Goal: Register for event/course

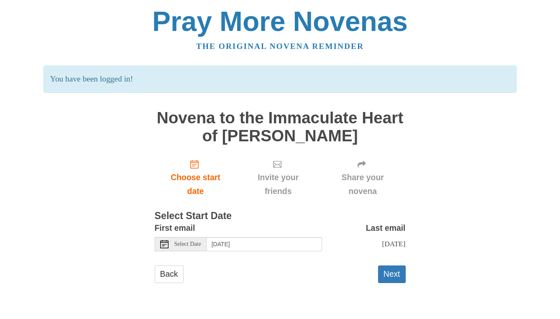
click at [192, 245] on span "Select Date" at bounding box center [188, 245] width 27 height 6
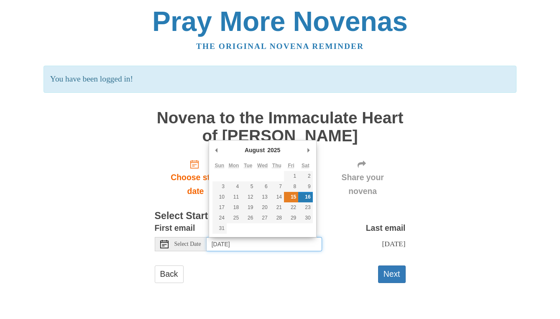
type input "Friday, August 15th"
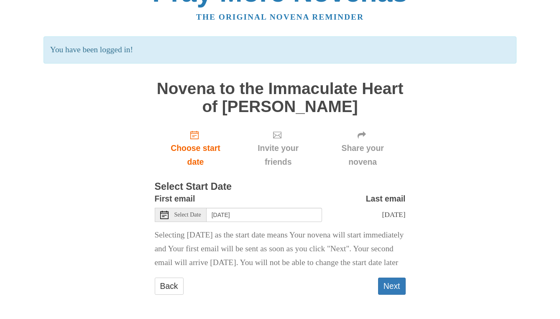
scroll to position [43, 0]
click at [393, 285] on button "Next" at bounding box center [392, 286] width 28 height 17
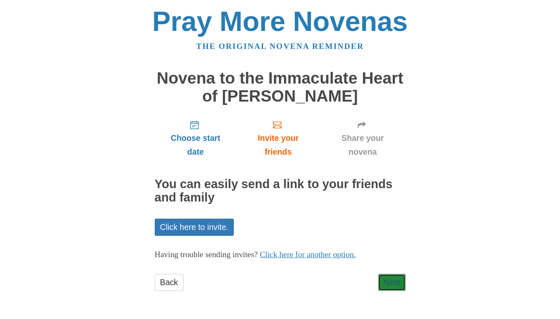
click at [393, 285] on link "Next" at bounding box center [392, 282] width 28 height 17
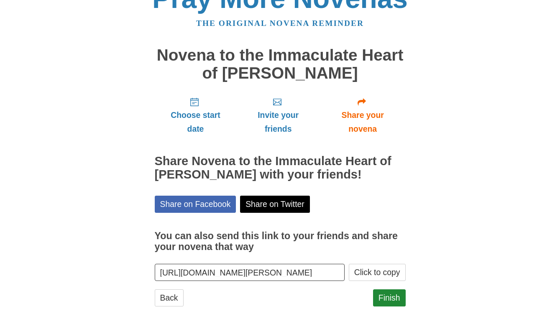
scroll to position [35, 0]
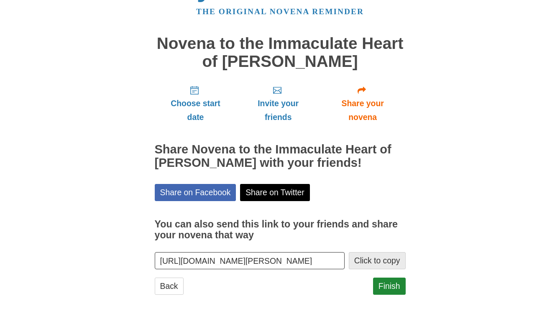
click at [357, 261] on button "Click to copy" at bounding box center [377, 260] width 57 height 17
click at [239, 276] on div "Choose start date Invite your friends Share your novena Share Novena to the Imm…" at bounding box center [280, 191] width 251 height 224
click at [292, 260] on input "https://www.praymorenovenas.com/novena-immaculate-heart-mary/1220742" at bounding box center [250, 260] width 190 height 17
click at [123, 252] on div "Pray More Novenas The original novena reminder Novena to the Immaculate Heart o…" at bounding box center [281, 142] width 490 height 354
click at [197, 259] on input "https://www.praymorenovenas.com/novena-immaculate-heart-mary/1220742" at bounding box center [250, 260] width 190 height 17
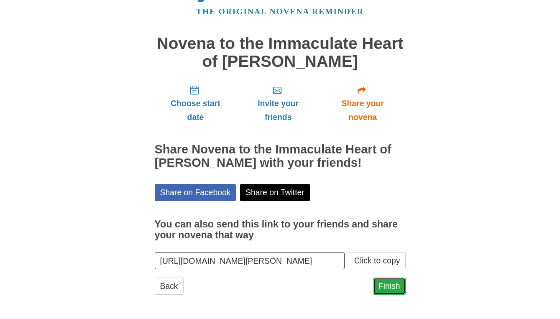
click at [389, 283] on link "Finish" at bounding box center [389, 286] width 33 height 17
